Goal: Task Accomplishment & Management: Complete application form

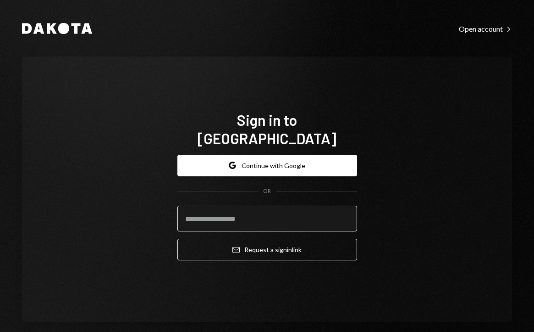
click at [212, 210] on input "email" at bounding box center [268, 218] width 180 height 26
type input "**********"
click at [264, 240] on button "Email Request a sign in link" at bounding box center [268, 250] width 180 height 22
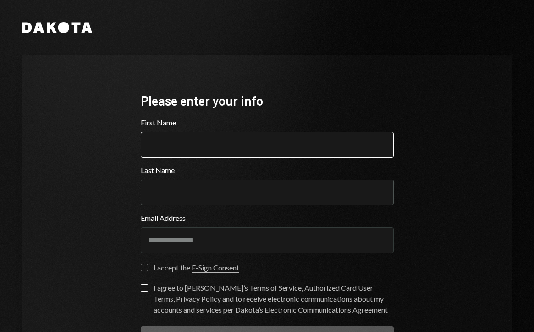
click at [194, 149] on input "First Name" at bounding box center [267, 145] width 253 height 26
type input "******"
type input "*********"
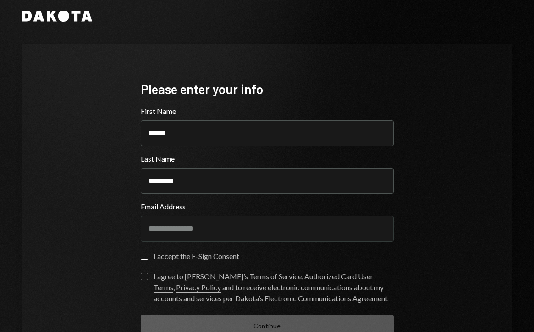
scroll to position [74, 0]
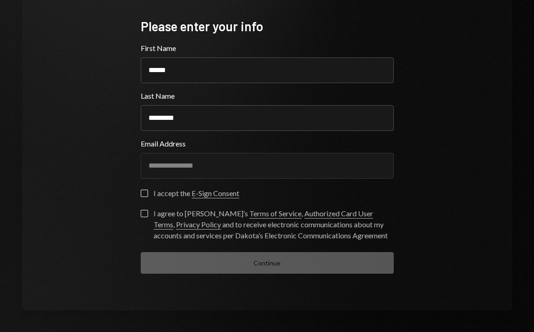
click at [142, 193] on button "I accept the E-Sign Consent" at bounding box center [144, 192] width 7 height 7
click at [141, 213] on button "I agree to [PERSON_NAME]’s Terms of Service , Authorized Card User Terms , Priv…" at bounding box center [144, 213] width 7 height 7
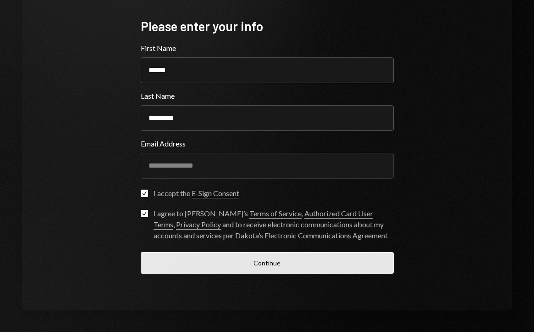
click at [307, 266] on button "Continue" at bounding box center [267, 263] width 253 height 22
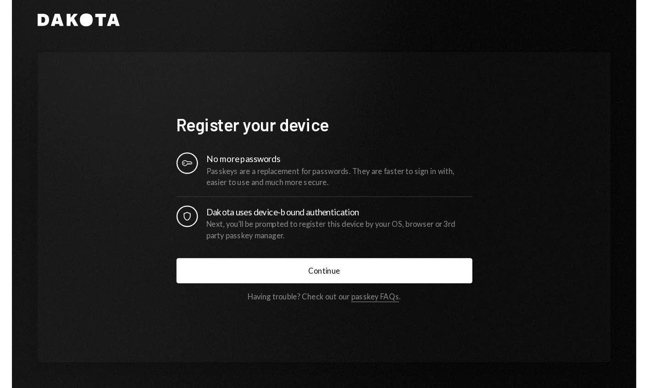
scroll to position [11, 0]
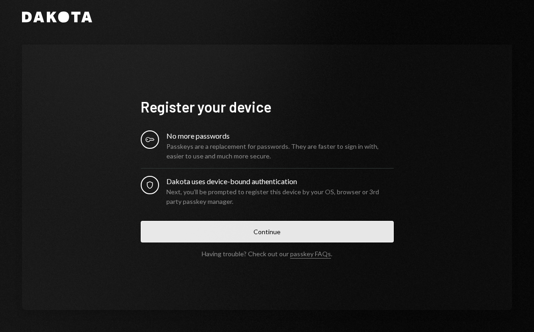
click at [266, 232] on button "Continue" at bounding box center [267, 232] width 253 height 22
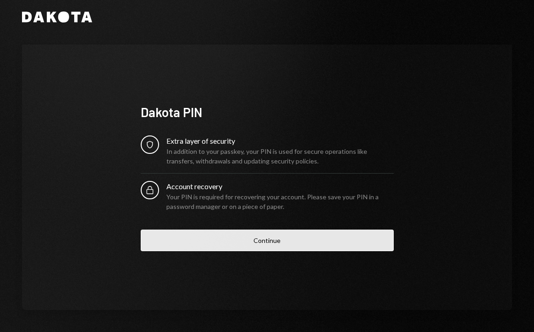
click at [277, 242] on button "Continue" at bounding box center [267, 240] width 253 height 22
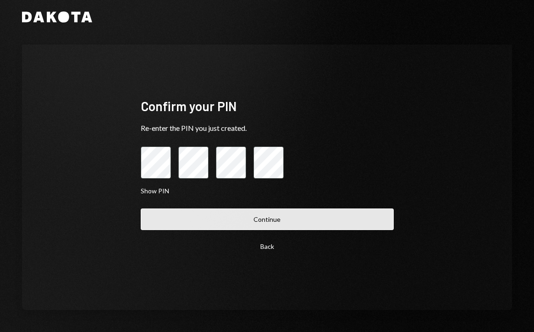
click at [224, 211] on button "Continue" at bounding box center [267, 219] width 253 height 22
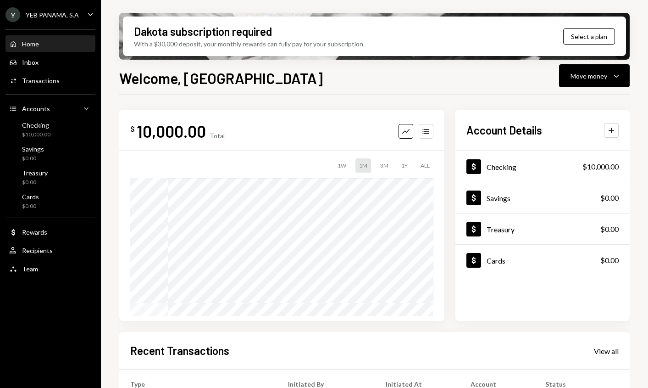
click at [37, 83] on div "Transactions" at bounding box center [41, 81] width 38 height 8
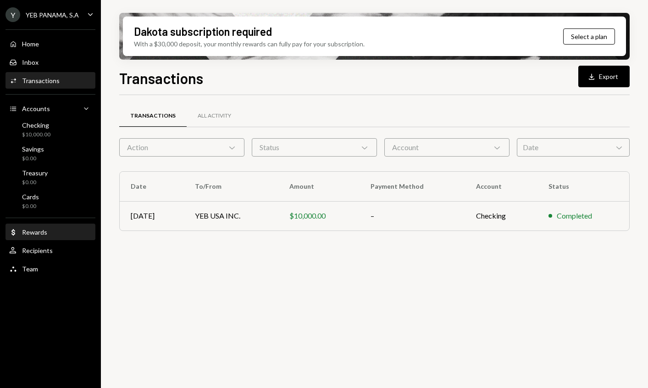
click at [31, 231] on div "Rewards" at bounding box center [34, 232] width 25 height 8
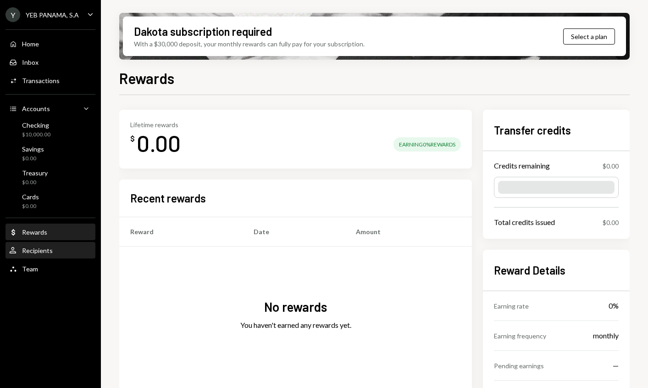
click at [30, 252] on div "Recipients" at bounding box center [37, 250] width 31 height 8
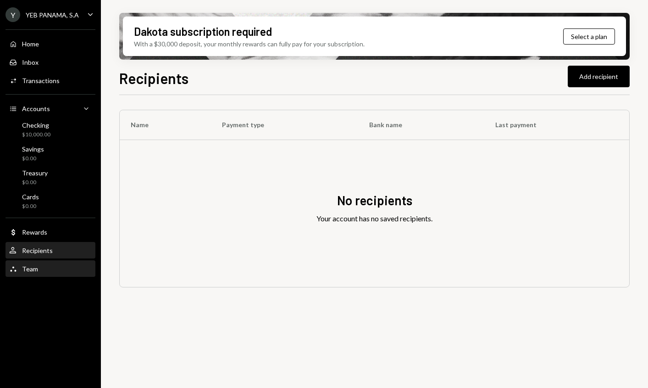
click at [27, 266] on div "Team" at bounding box center [30, 269] width 16 height 8
